Goal: Find specific page/section

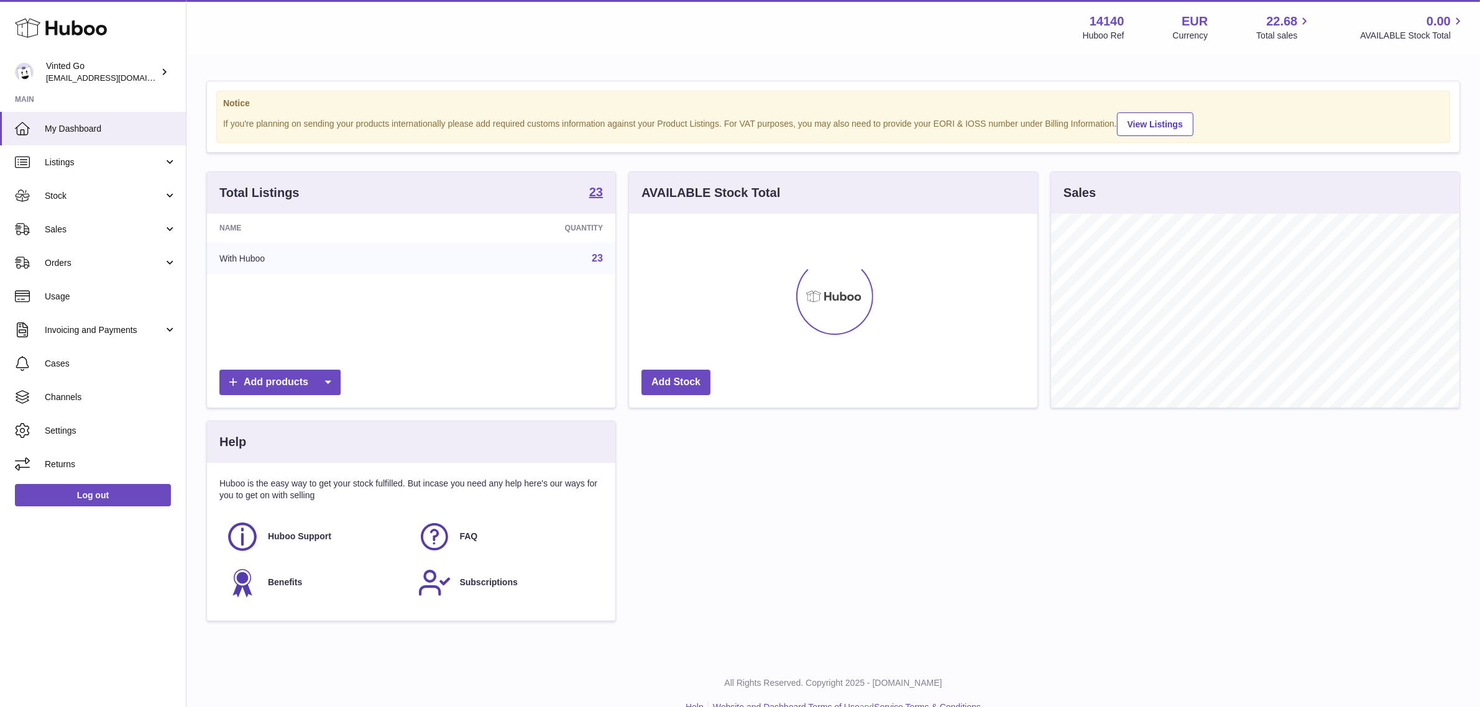
scroll to position [193, 408]
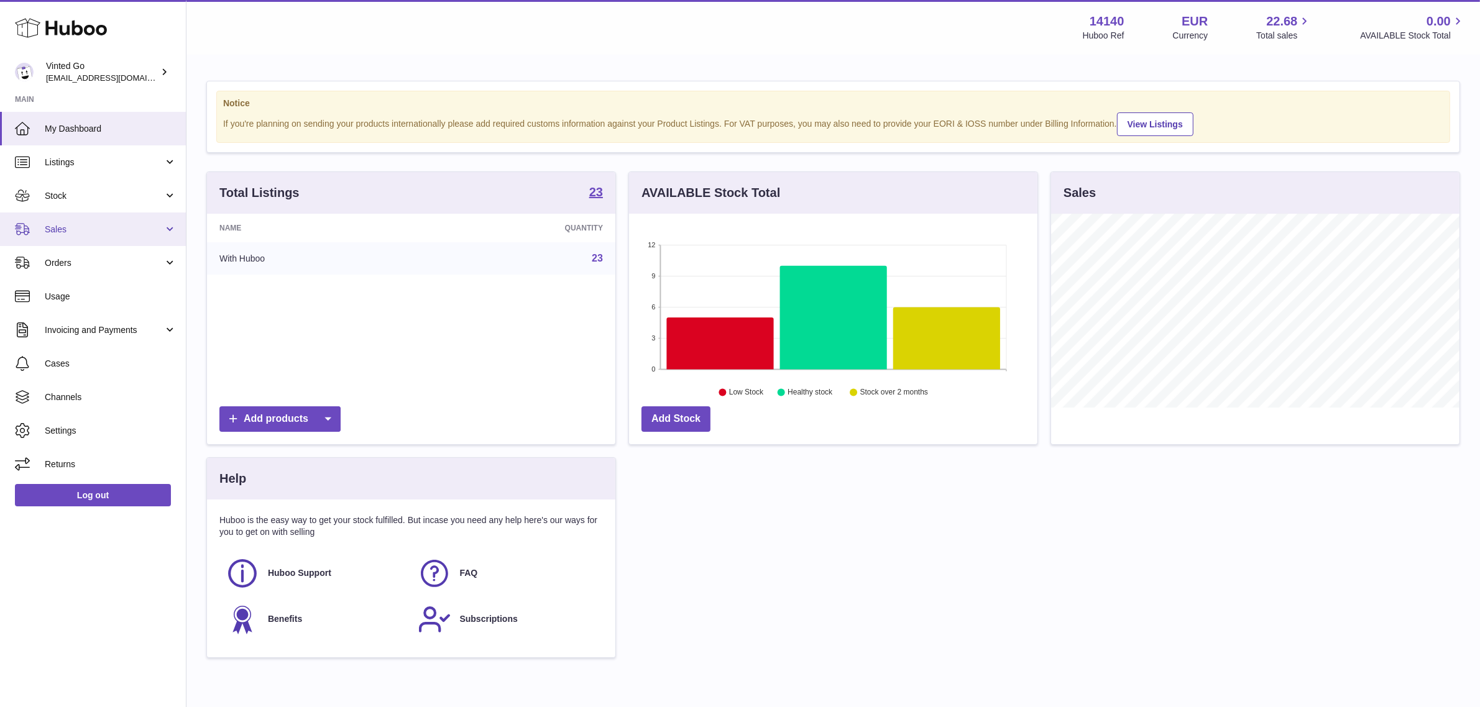
click at [113, 231] on span "Sales" at bounding box center [104, 230] width 119 height 12
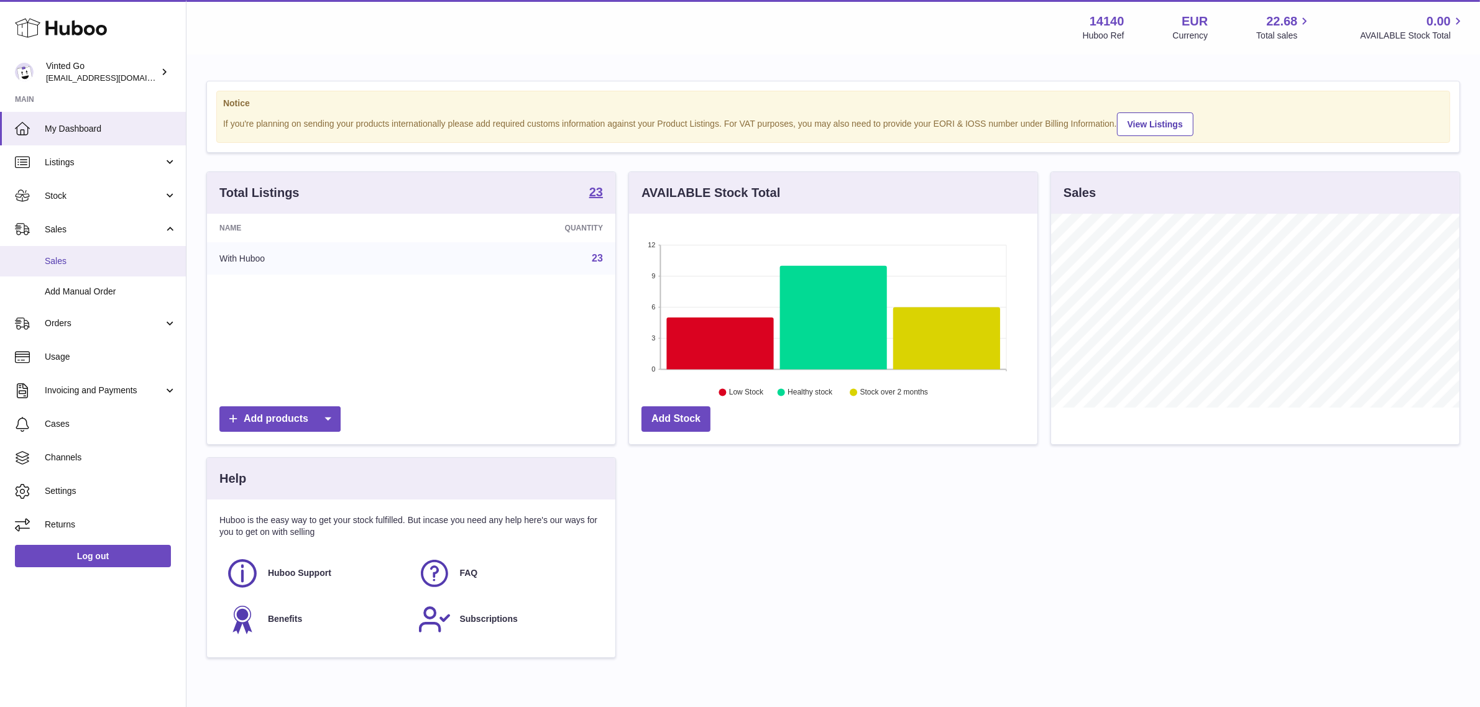
click at [93, 265] on span "Sales" at bounding box center [111, 262] width 132 height 12
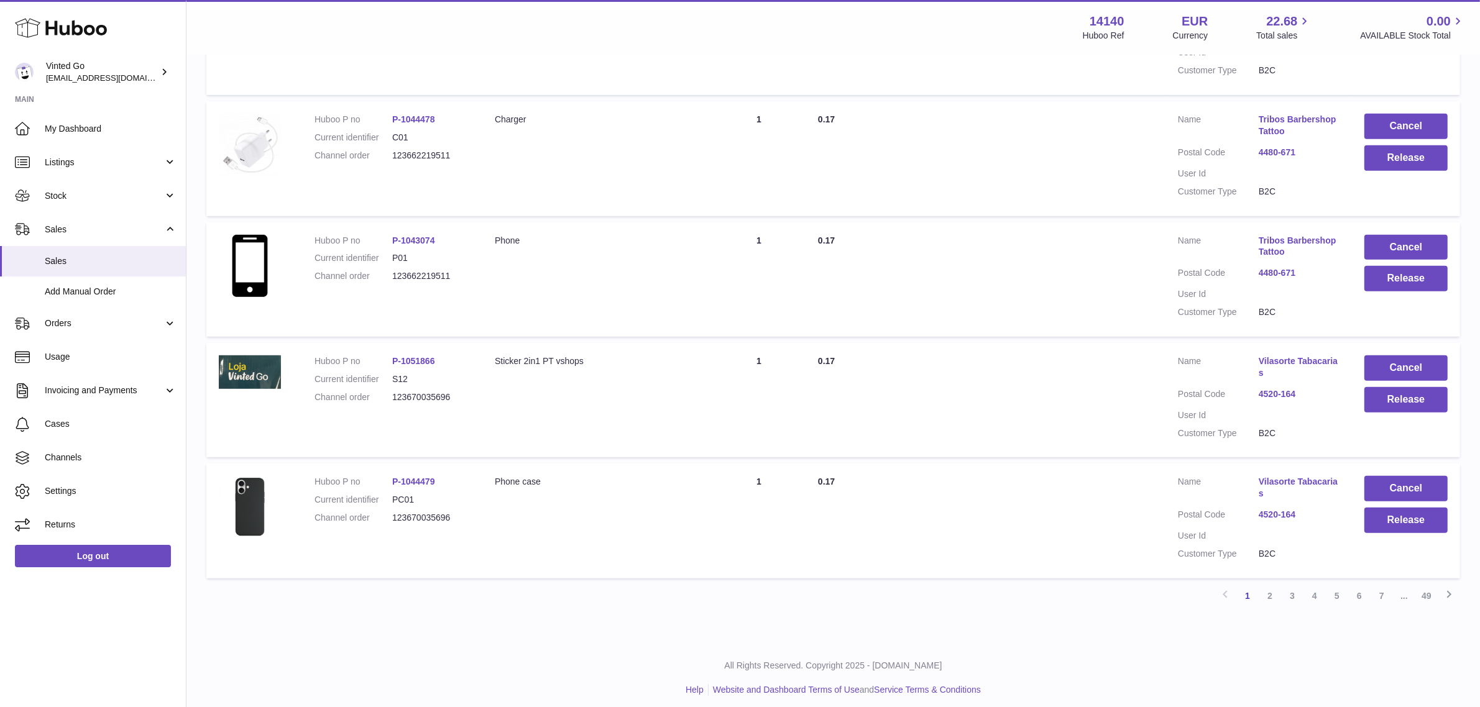
scroll to position [943, 0]
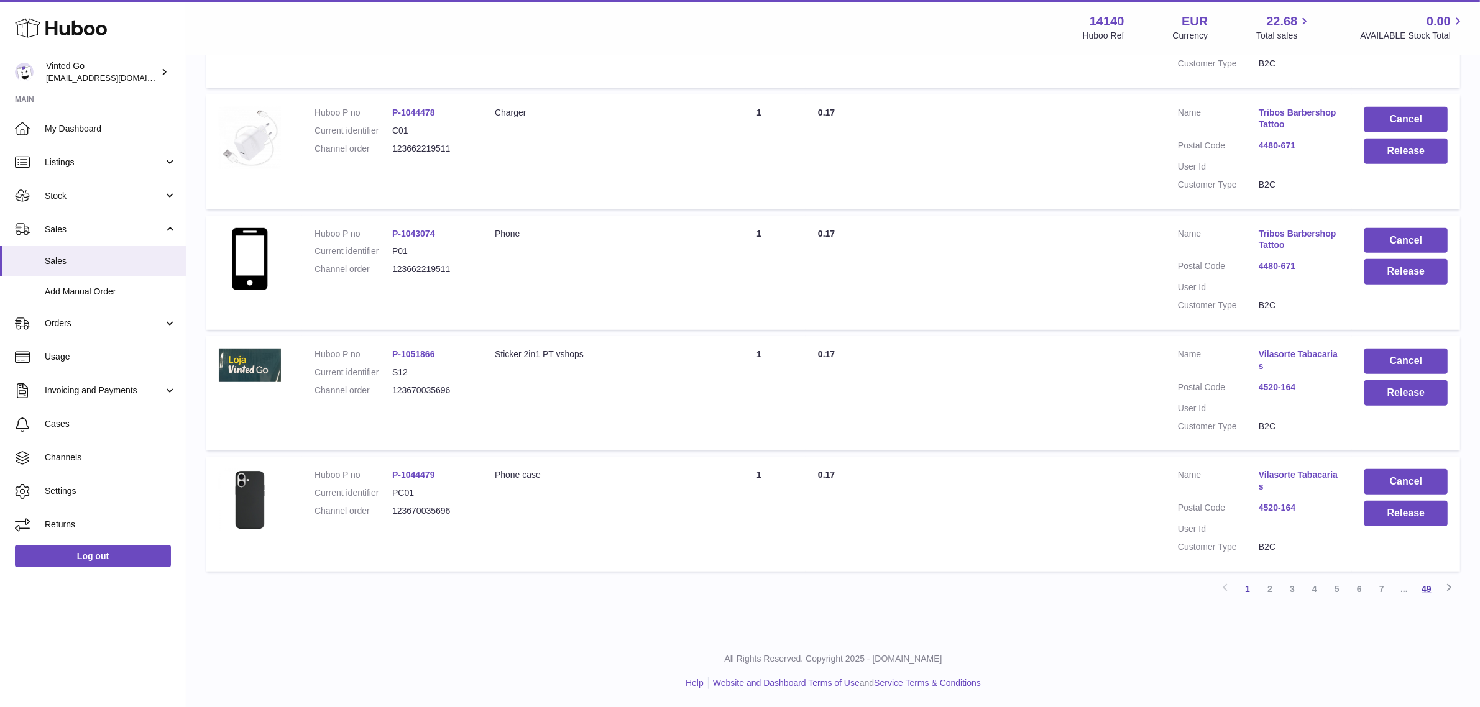
click at [1424, 592] on link "49" at bounding box center [1427, 589] width 22 height 22
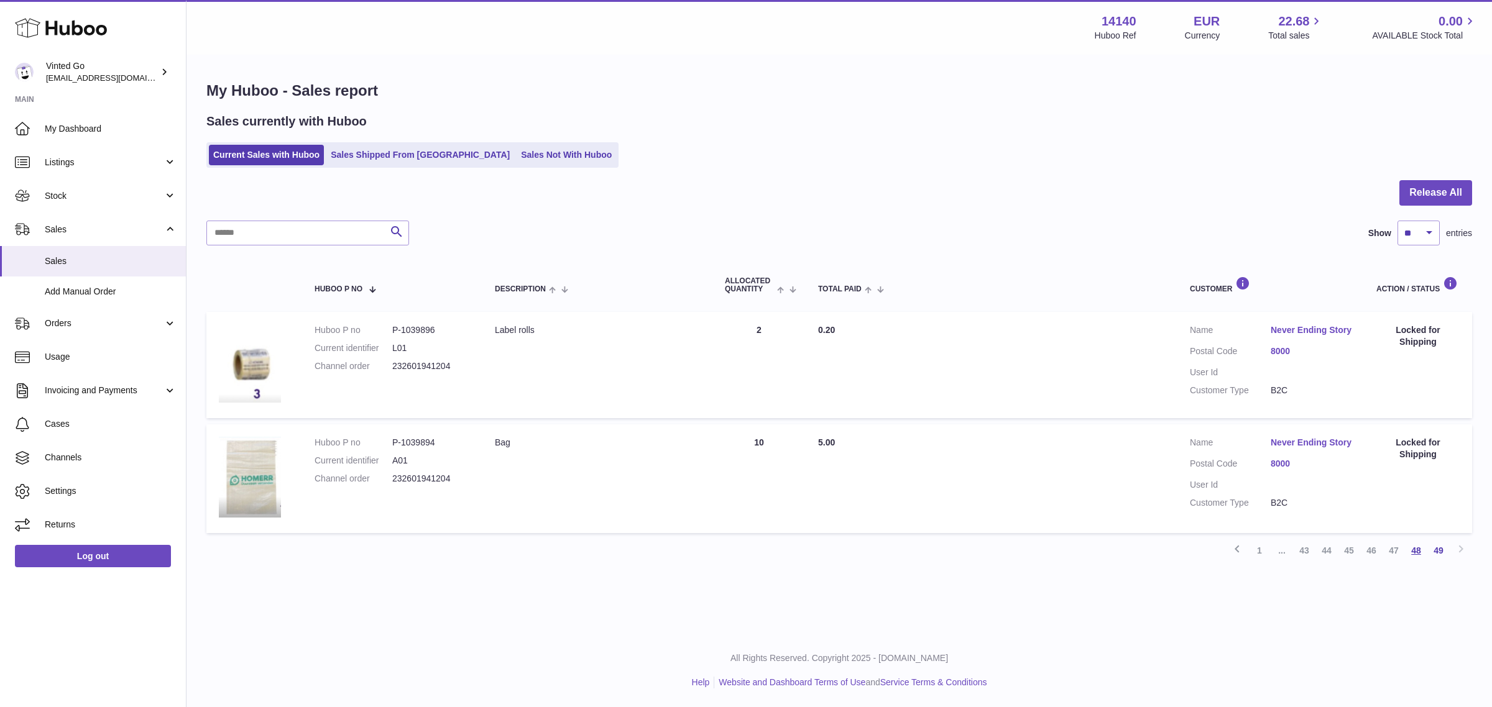
click at [1420, 562] on link "48" at bounding box center [1416, 551] width 22 height 22
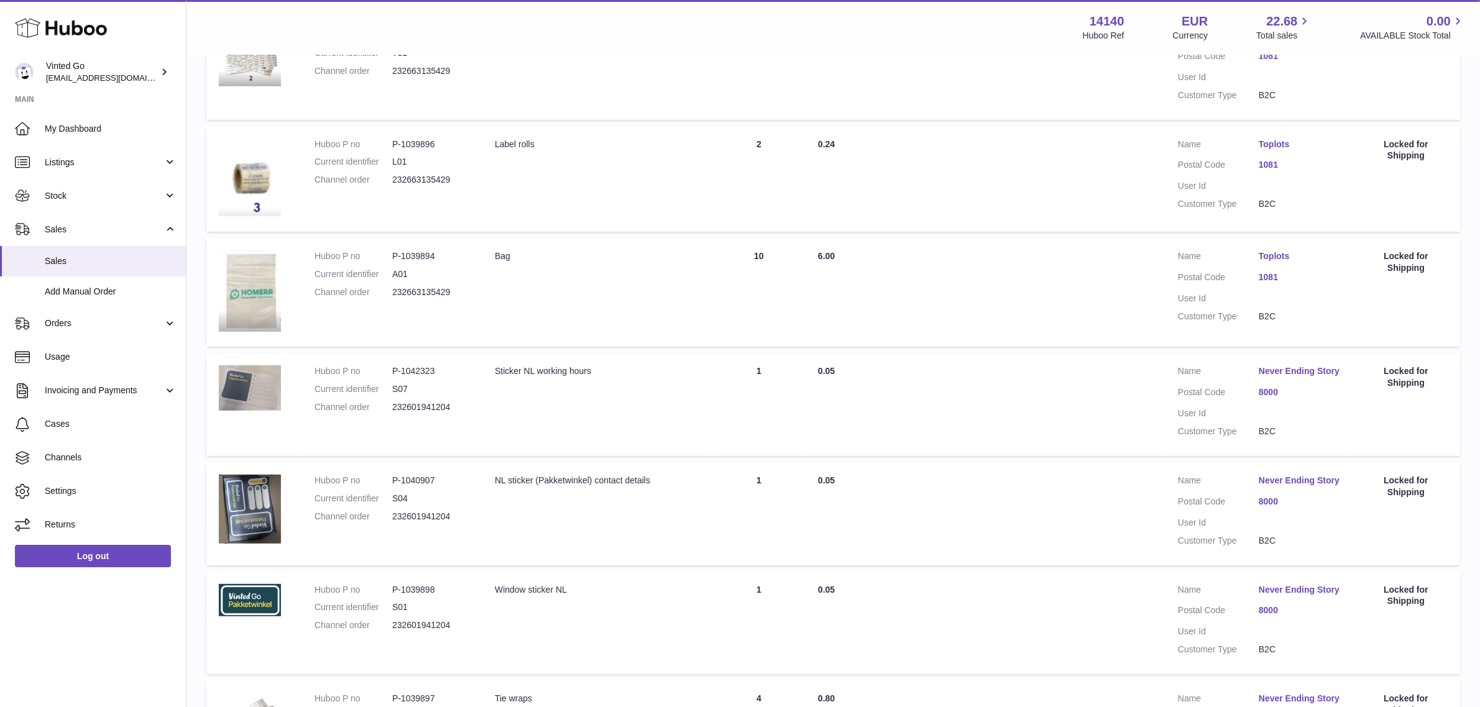
scroll to position [893, 0]
